Goal: Transaction & Acquisition: Purchase product/service

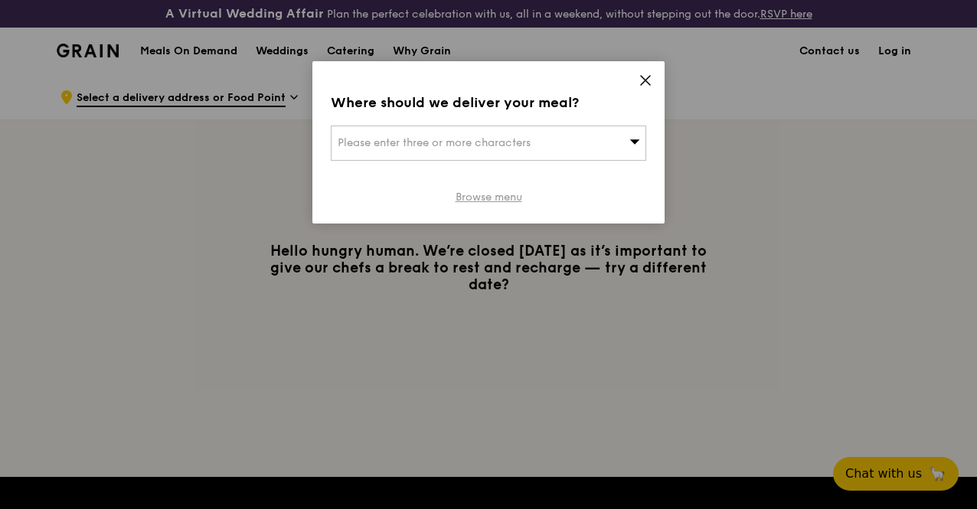
click at [478, 199] on link "Browse menu" at bounding box center [488, 197] width 67 height 15
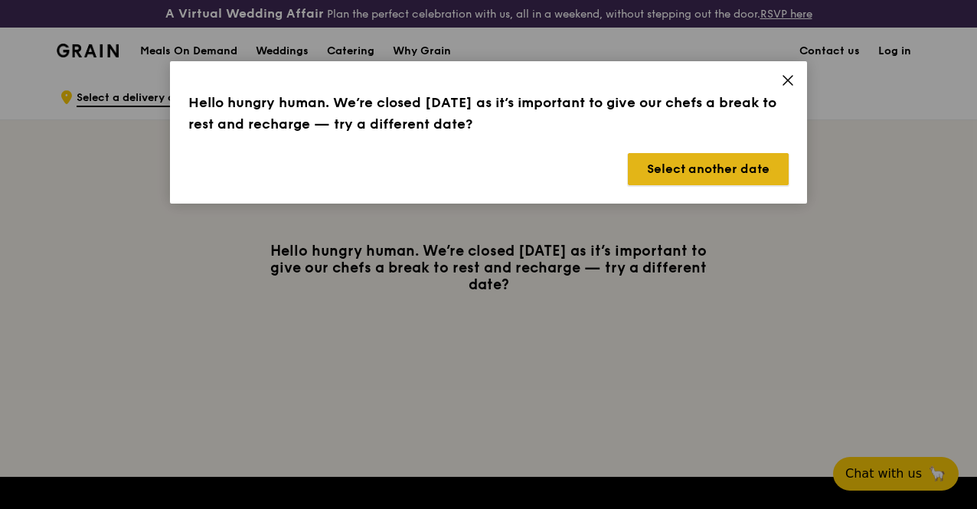
click at [685, 172] on button "Select another date" at bounding box center [708, 169] width 161 height 32
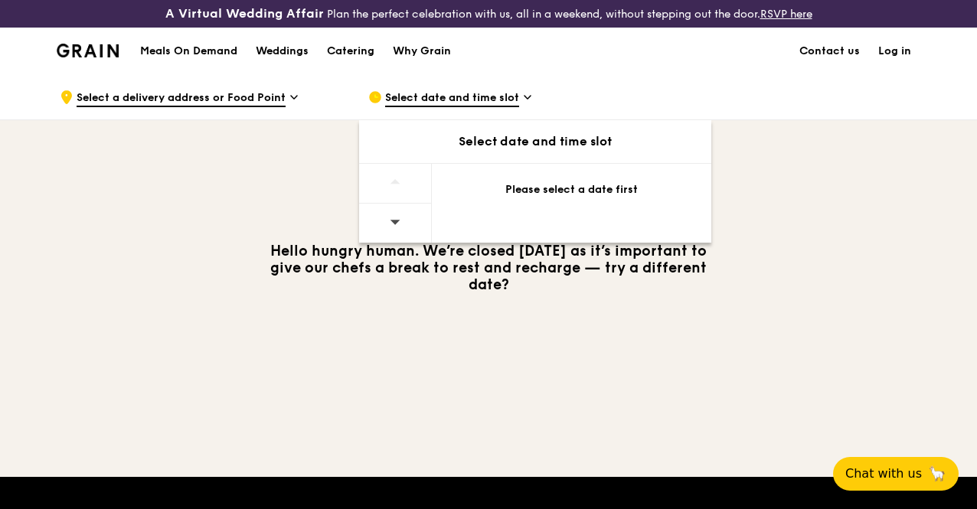
click at [407, 230] on div at bounding box center [395, 223] width 73 height 39
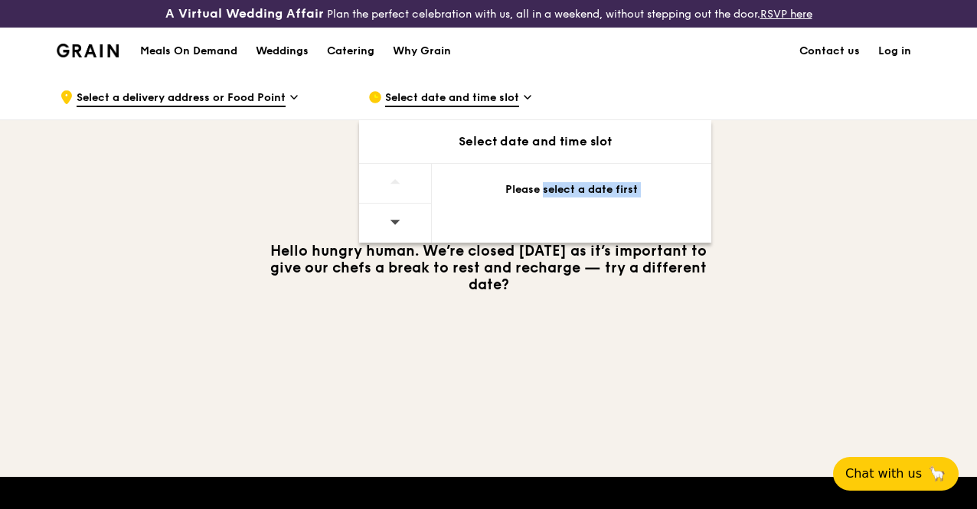
click at [407, 230] on div at bounding box center [395, 223] width 73 height 39
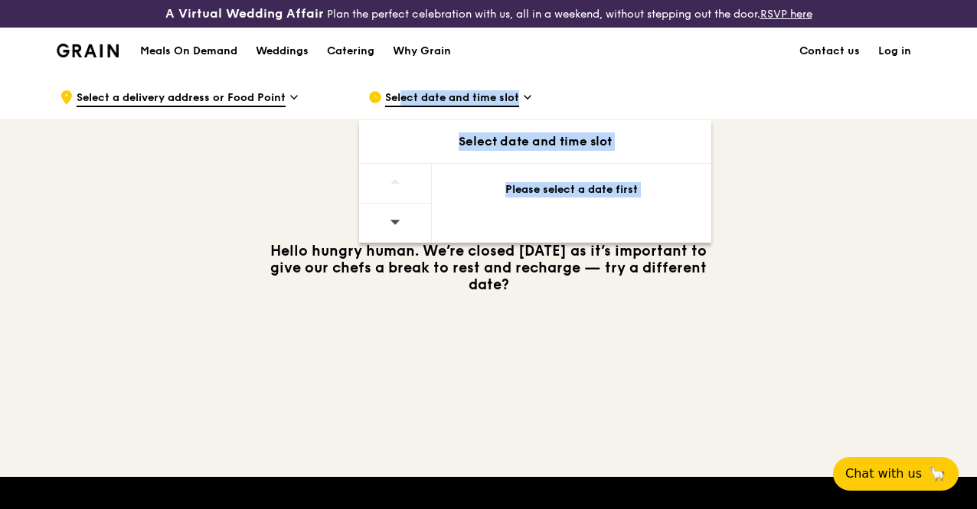
drag, startPoint x: 407, startPoint y: 230, endPoint x: 433, endPoint y: 103, distance: 129.7
click at [433, 103] on div "Select date and time slot Select date and time slot Please select a date first" at bounding box center [510, 97] width 308 height 46
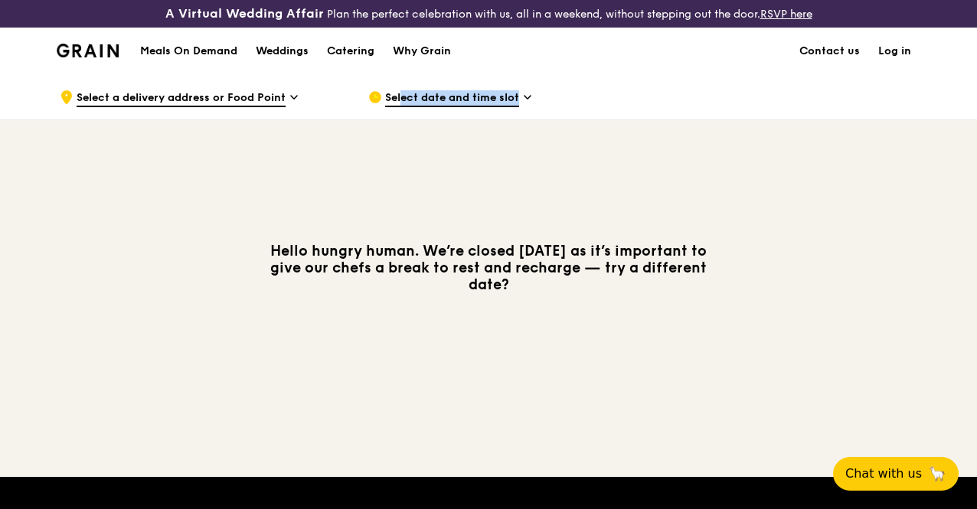
click at [433, 103] on span "Select date and time slot" at bounding box center [452, 98] width 134 height 17
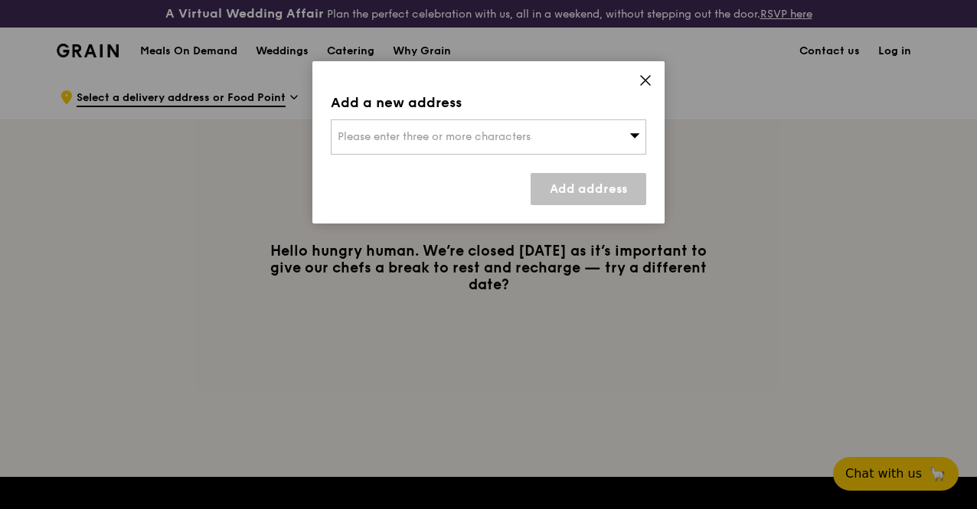
click at [632, 136] on icon at bounding box center [635, 135] width 10 height 5
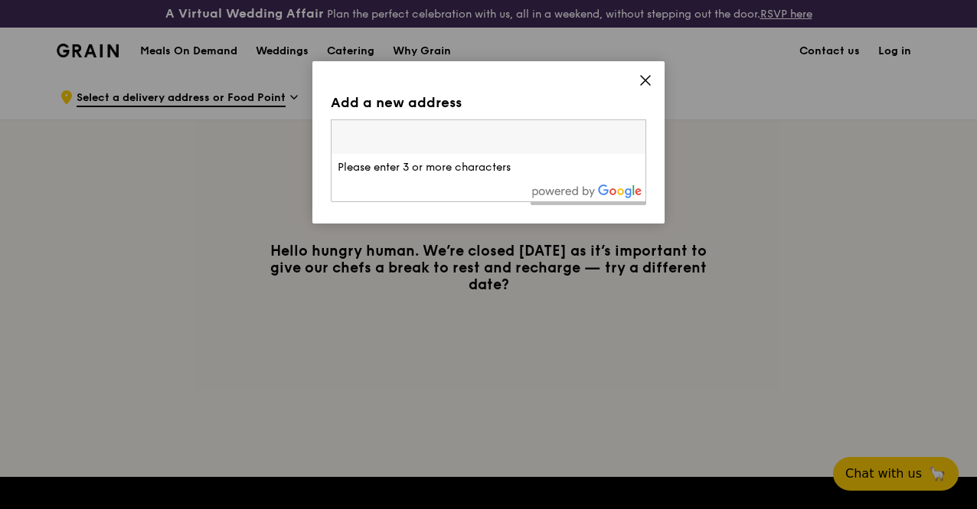
click at [632, 136] on input "search" at bounding box center [488, 137] width 314 height 34
click at [642, 87] on span at bounding box center [645, 82] width 14 height 17
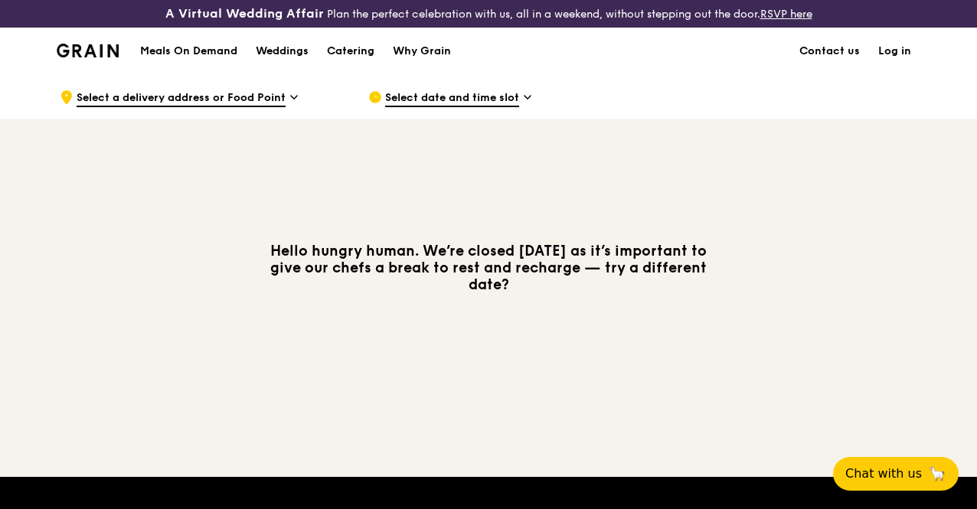
click at [522, 113] on div "Select date and time slot" at bounding box center [510, 97] width 284 height 46
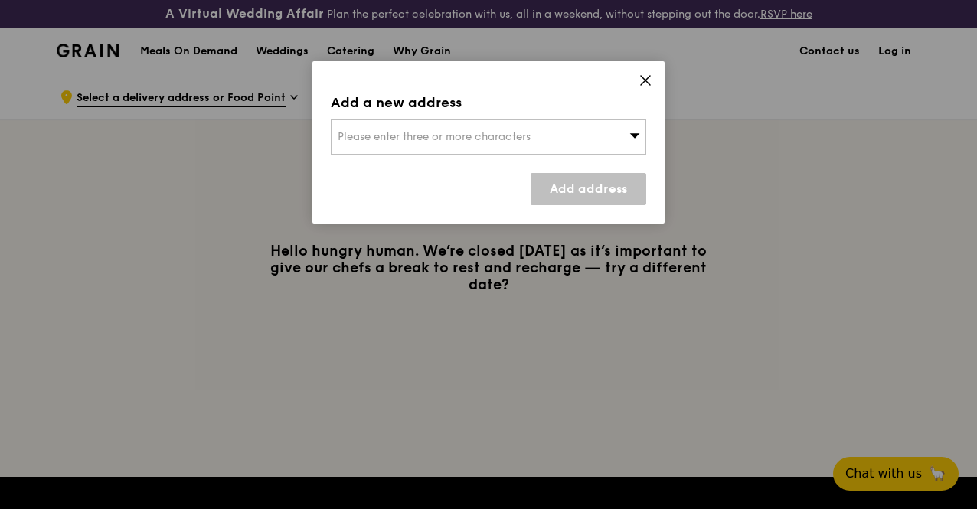
click at [646, 67] on div "Add a new address Please enter three or more characters Add address" at bounding box center [488, 142] width 352 height 162
click at [644, 73] on icon at bounding box center [645, 80] width 14 height 14
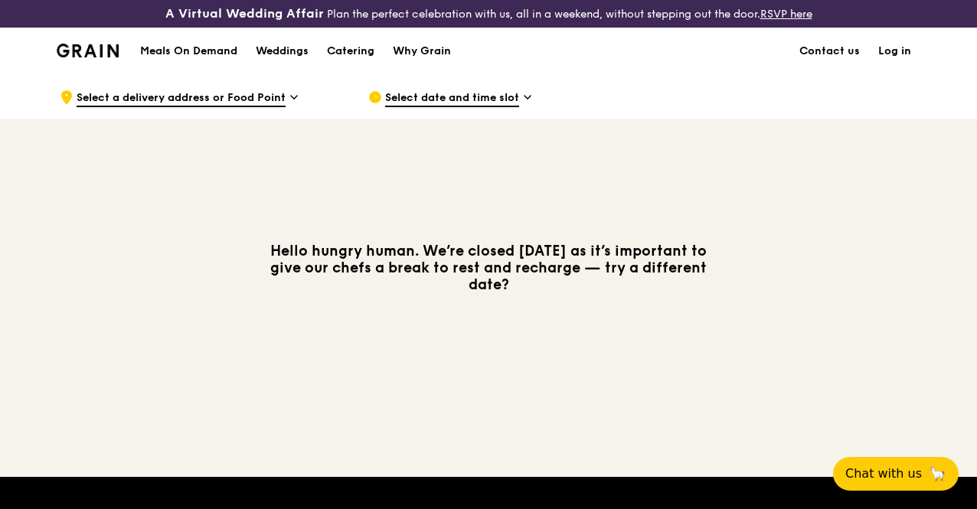
click at [438, 107] on span "Select date and time slot" at bounding box center [452, 98] width 134 height 17
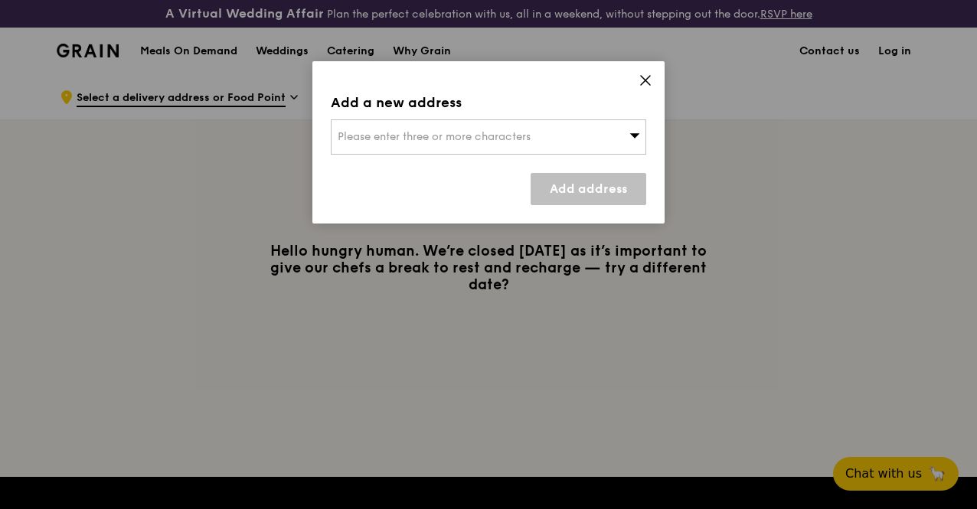
click at [654, 68] on div "Add a new address Please enter three or more characters Add address" at bounding box center [488, 142] width 352 height 162
click at [652, 72] on div "Add a new address Please enter three or more characters Add address" at bounding box center [488, 142] width 352 height 162
click at [635, 129] on span at bounding box center [634, 136] width 11 height 15
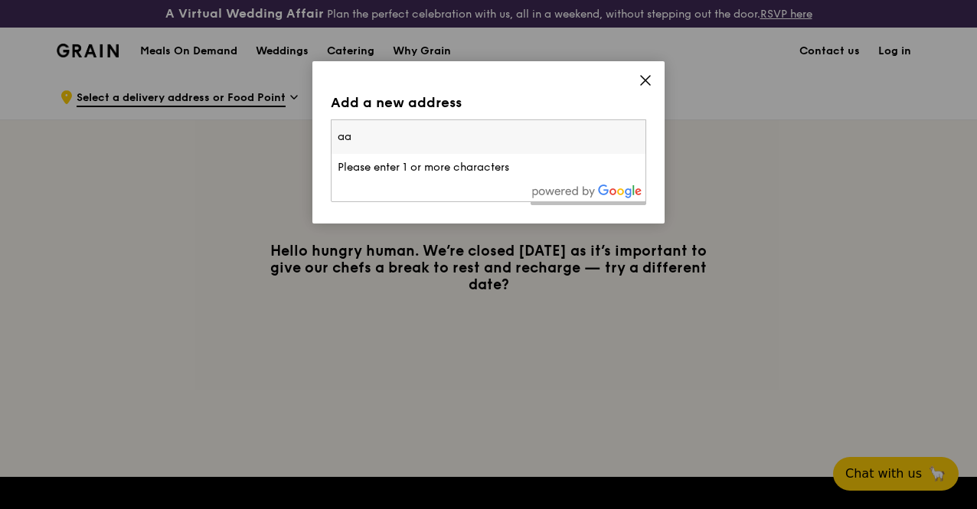
type input "a"
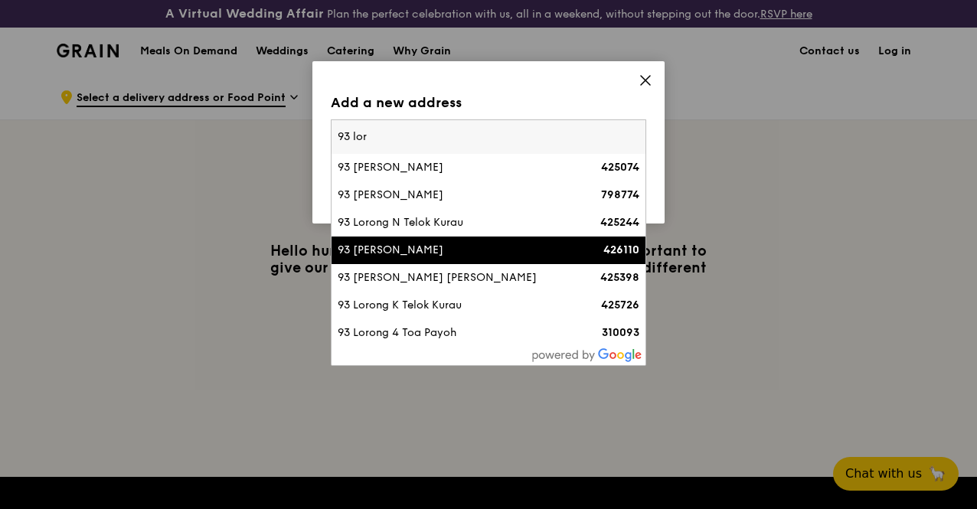
type input "93 lor"
click at [471, 244] on div "93 [PERSON_NAME]" at bounding box center [451, 250] width 227 height 15
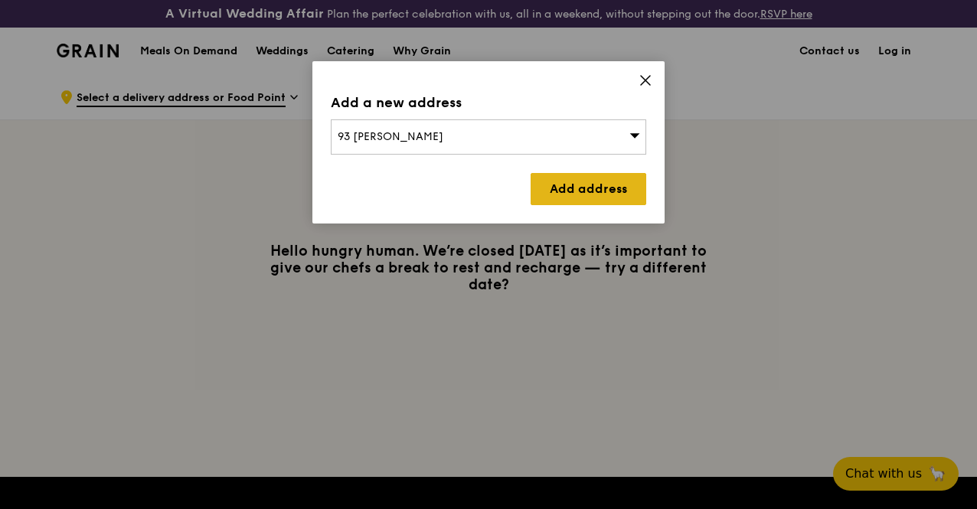
click at [550, 198] on link "Add address" at bounding box center [588, 189] width 116 height 32
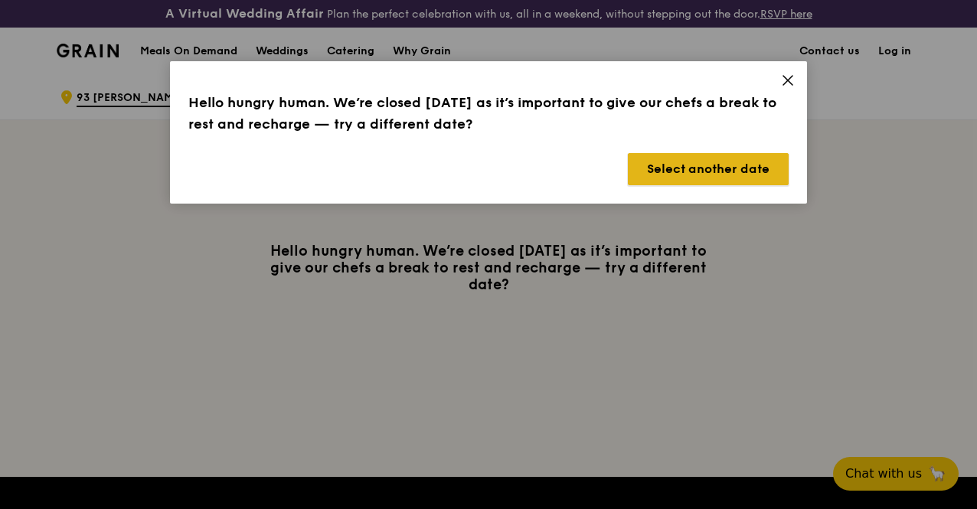
click at [670, 155] on button "Select another date" at bounding box center [708, 169] width 161 height 32
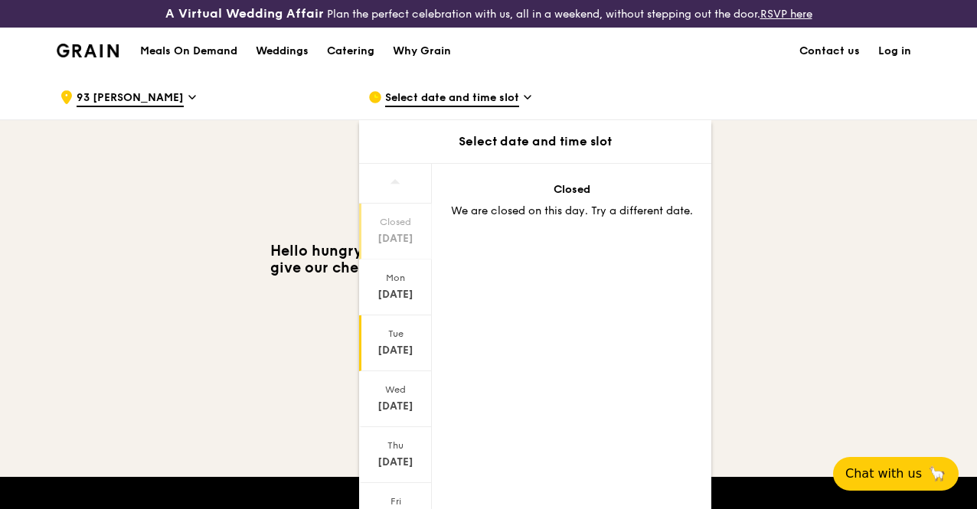
click at [413, 331] on div "[DATE]" at bounding box center [395, 343] width 73 height 56
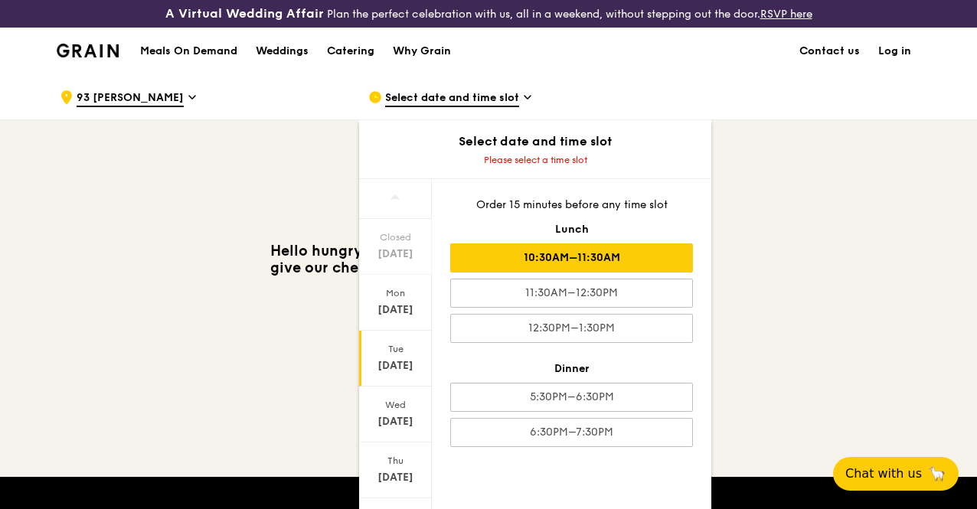
click at [640, 272] on div "10:30AM–11:30AM" at bounding box center [571, 257] width 243 height 29
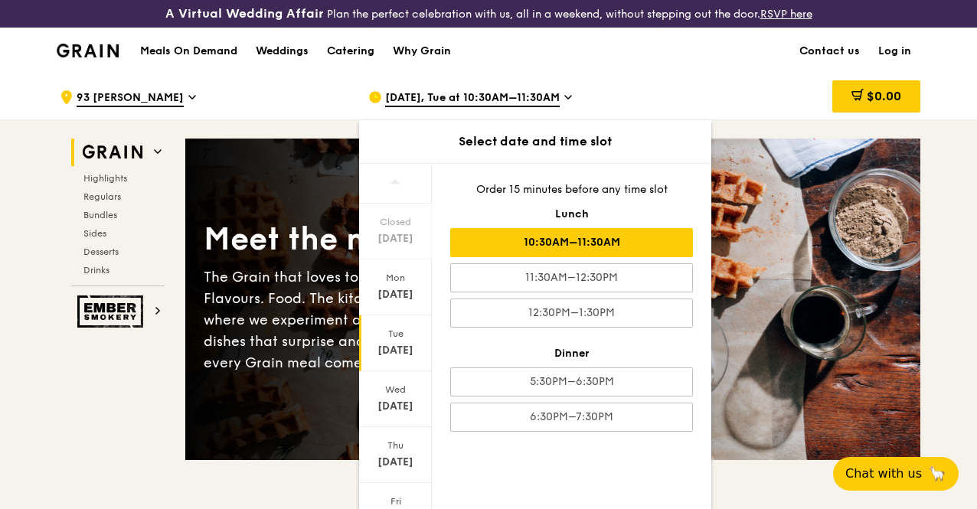
click at [638, 106] on div "[DATE], Tue at 10:30AM–11:30AM" at bounding box center [510, 97] width 284 height 46
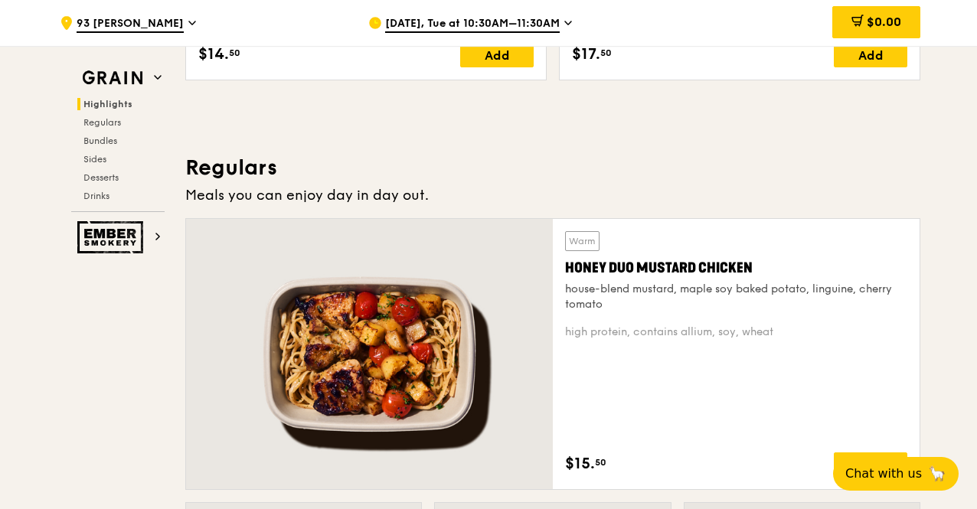
scroll to position [1043, 0]
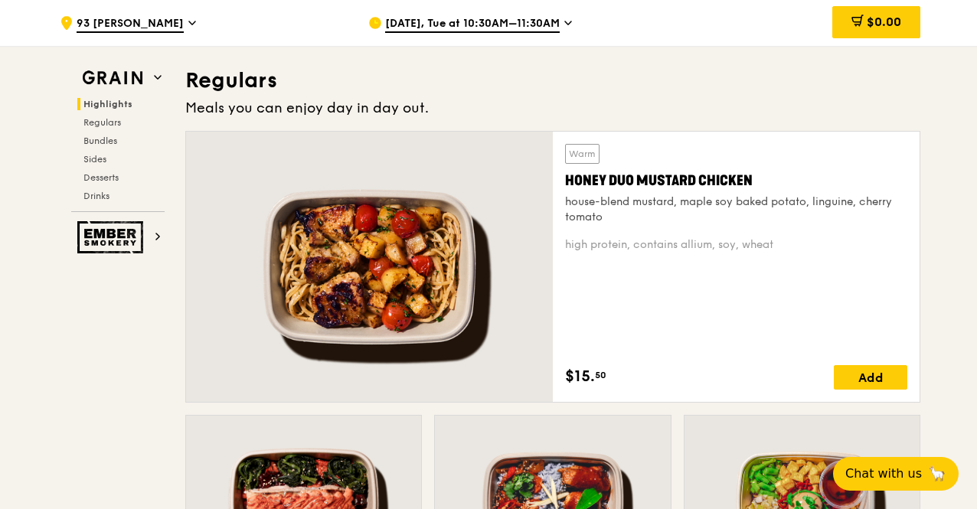
click at [696, 191] on div "Honey Duo Mustard Chicken" at bounding box center [736, 180] width 342 height 21
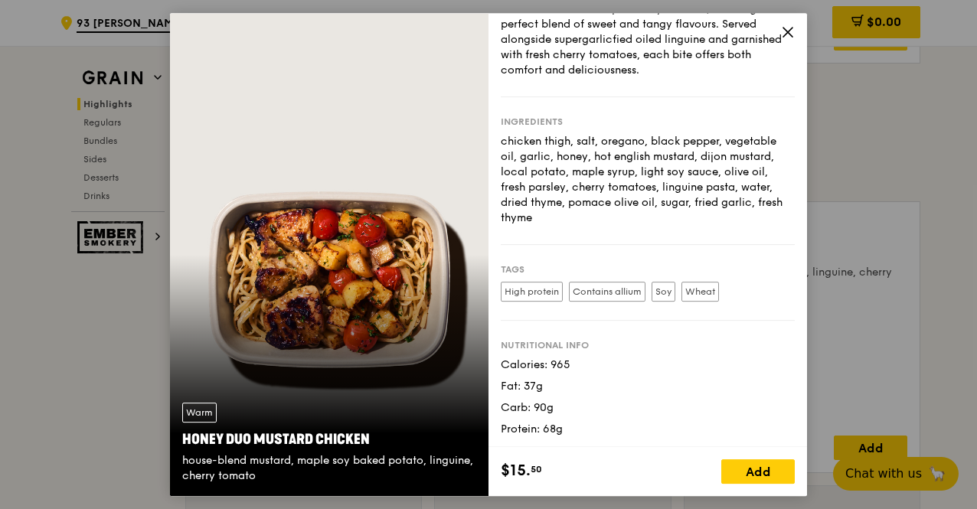
scroll to position [0, 0]
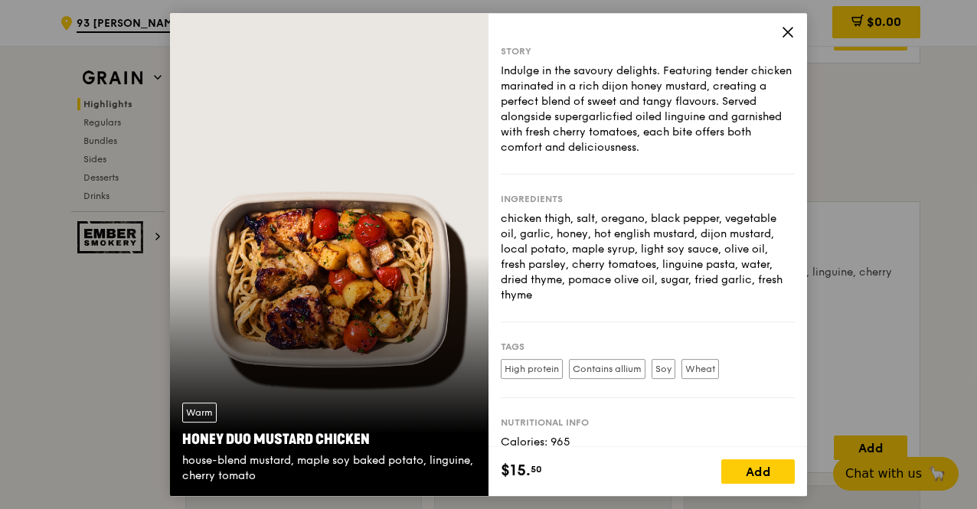
click at [785, 34] on icon at bounding box center [787, 32] width 9 height 9
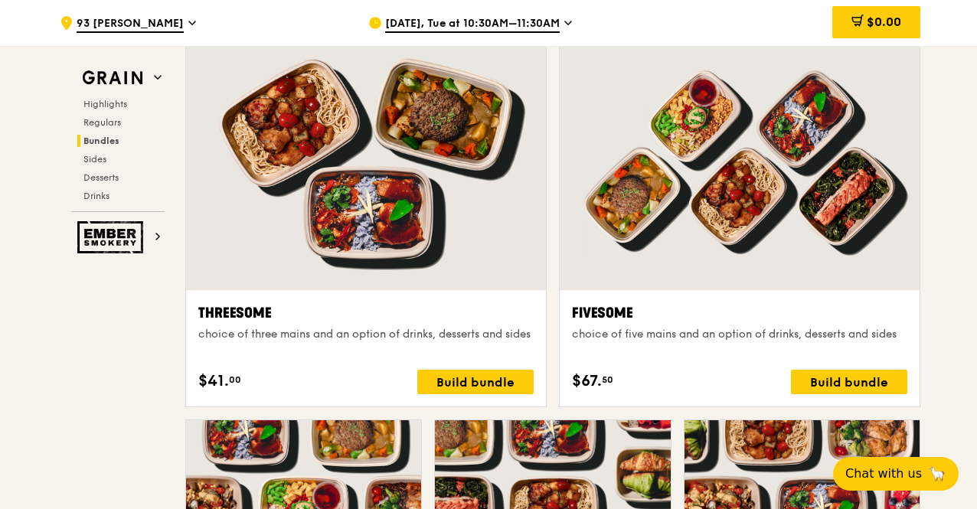
scroll to position [2728, 0]
